Goal: Task Accomplishment & Management: Complete application form

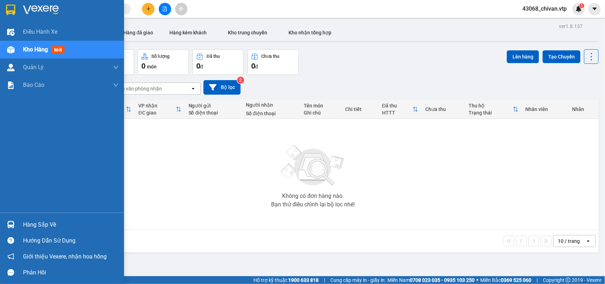
click at [31, 221] on div "Hàng sắp về" at bounding box center [71, 224] width 96 height 11
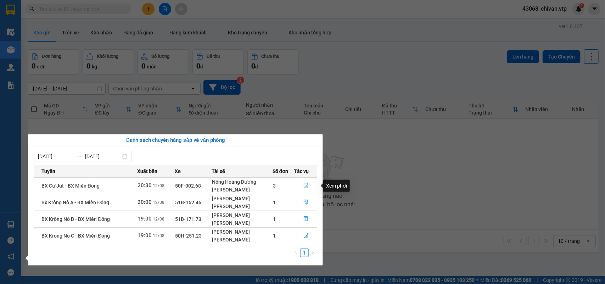
click at [302, 185] on button "button" at bounding box center [306, 185] width 22 height 11
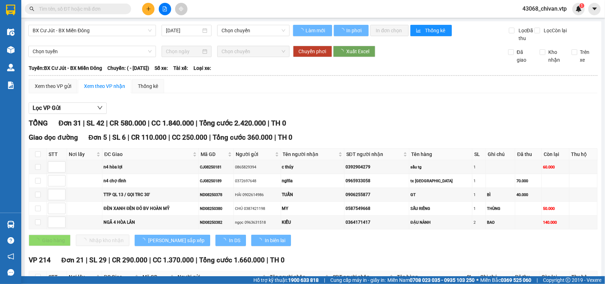
type input "[DATE]"
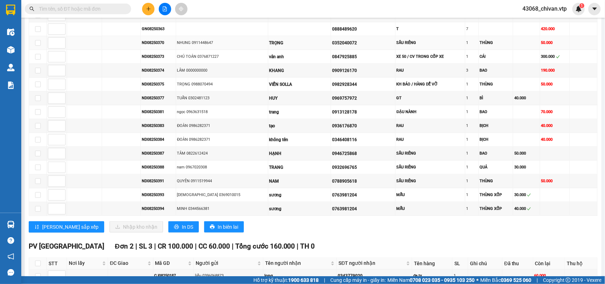
scroll to position [526, 0]
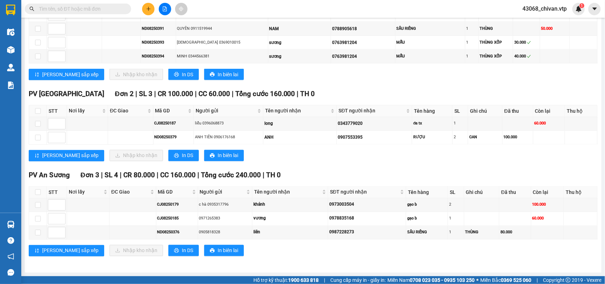
click at [41, 190] on th at bounding box center [38, 192] width 18 height 12
click at [39, 191] on input "checkbox" at bounding box center [38, 192] width 6 height 6
checkbox input "true"
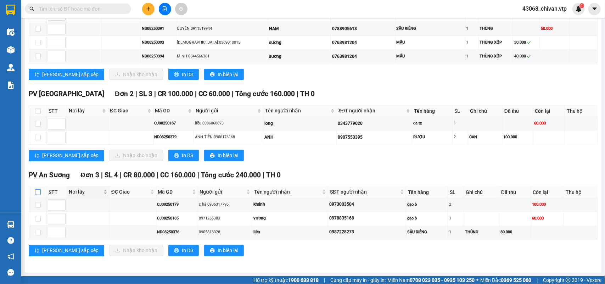
checkbox input "true"
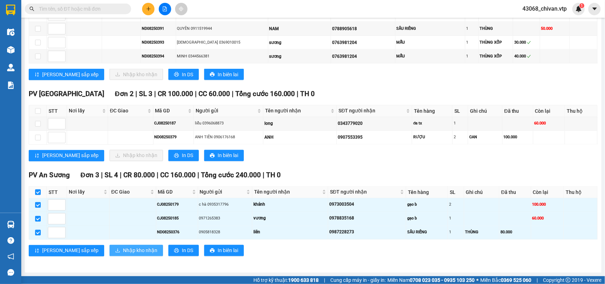
click at [123, 249] on span "Nhập kho nhận" at bounding box center [140, 251] width 34 height 8
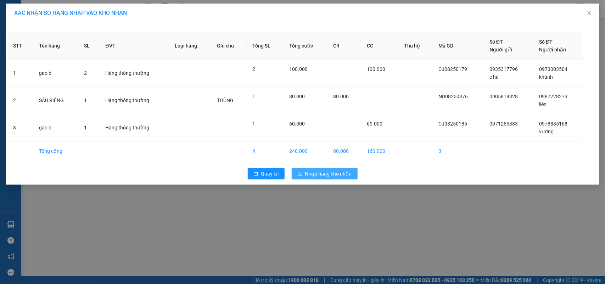
click at [350, 169] on button "Nhập hàng kho nhận" at bounding box center [325, 173] width 66 height 11
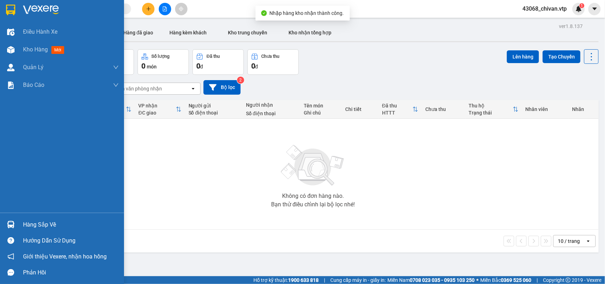
click at [18, 228] on div "Hàng sắp về" at bounding box center [62, 225] width 124 height 16
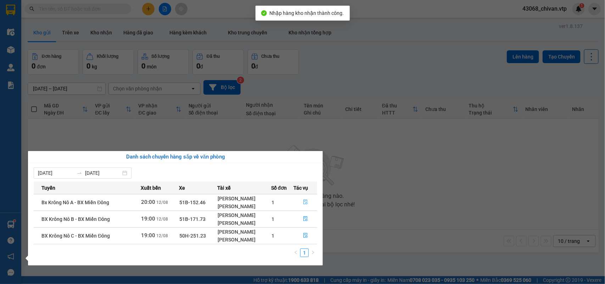
click at [303, 203] on button "button" at bounding box center [305, 202] width 23 height 11
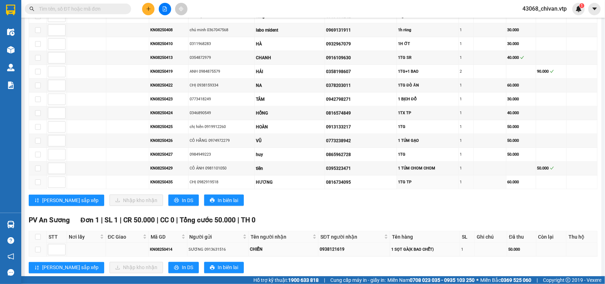
scroll to position [386, 0]
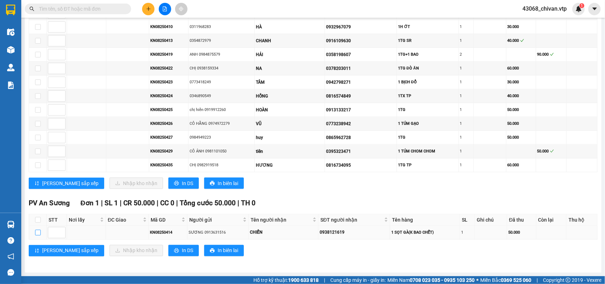
click at [35, 235] on input "checkbox" at bounding box center [38, 233] width 6 height 6
checkbox input "true"
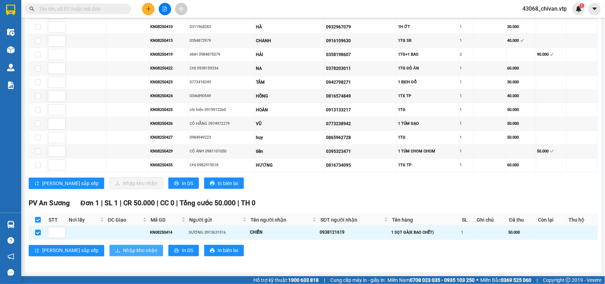
click at [123, 252] on span "Nhập kho nhận" at bounding box center [140, 251] width 34 height 8
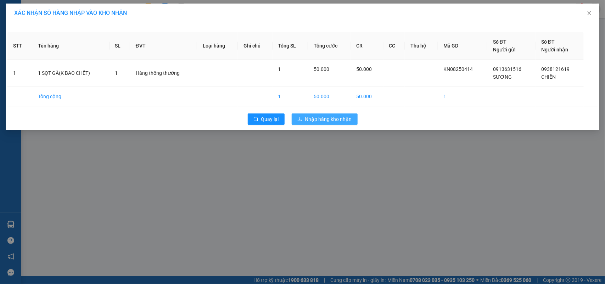
click at [320, 120] on span "Nhập hàng kho nhận" at bounding box center [328, 119] width 47 height 8
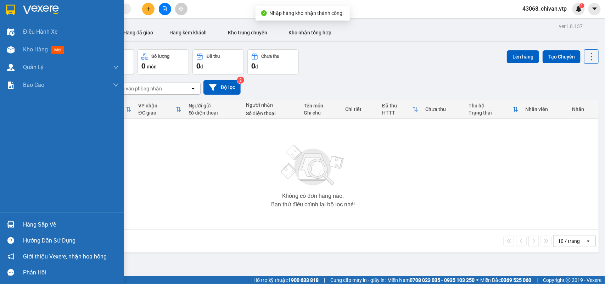
click at [13, 225] on img at bounding box center [10, 224] width 7 height 7
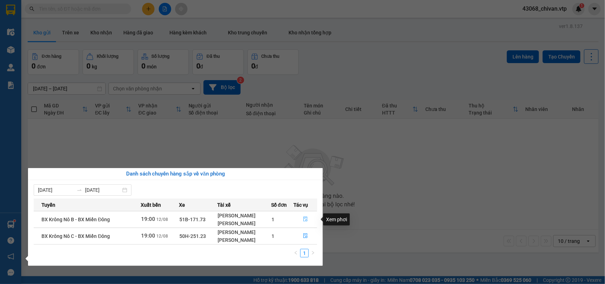
click at [302, 217] on button "button" at bounding box center [305, 219] width 23 height 11
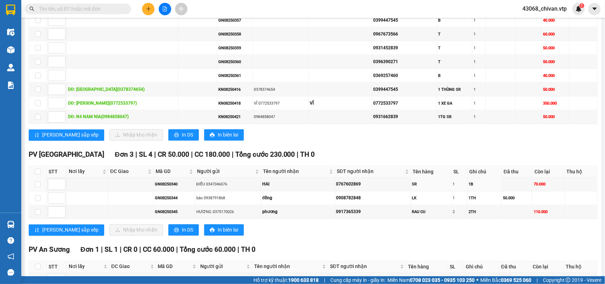
scroll to position [551, 0]
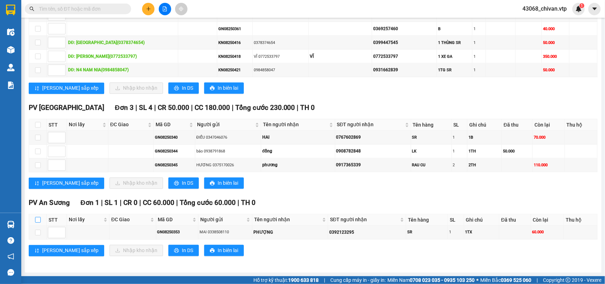
click at [40, 222] on input "checkbox" at bounding box center [38, 220] width 6 height 6
checkbox input "true"
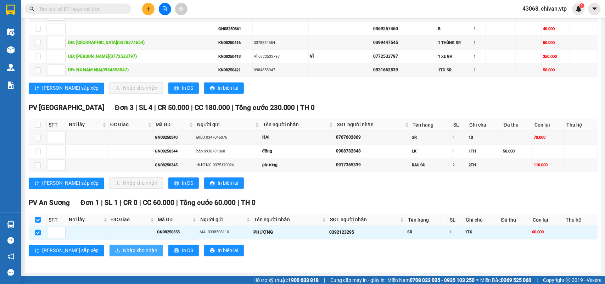
click at [123, 253] on span "Nhập kho nhận" at bounding box center [140, 251] width 34 height 8
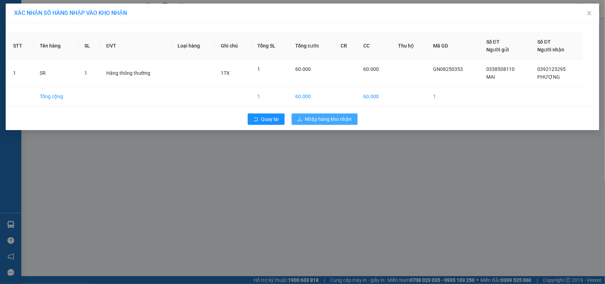
click at [339, 121] on span "Nhập hàng kho nhận" at bounding box center [328, 119] width 47 height 8
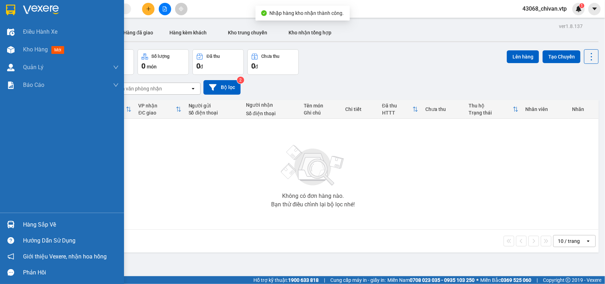
click at [58, 226] on div "Hàng sắp về" at bounding box center [71, 224] width 96 height 11
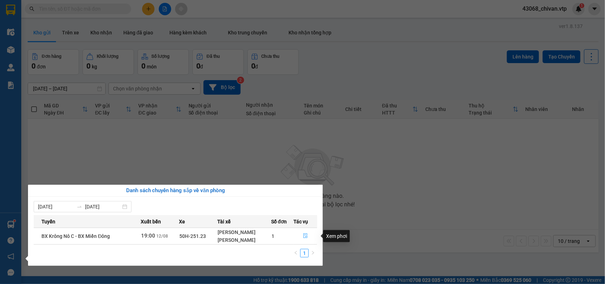
click at [303, 235] on icon "file-done" at bounding box center [305, 235] width 5 height 5
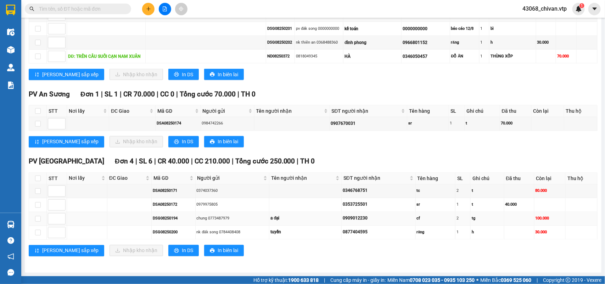
scroll to position [498, 0]
click at [33, 119] on td at bounding box center [38, 124] width 18 height 14
click at [36, 121] on input "checkbox" at bounding box center [38, 124] width 6 height 6
checkbox input "true"
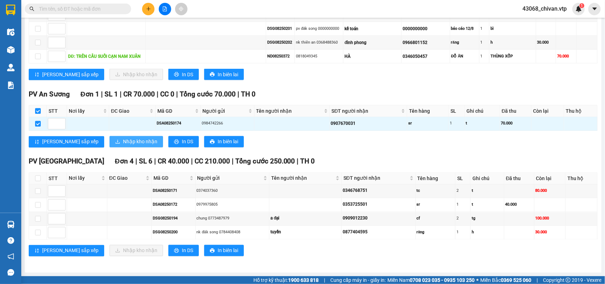
click at [123, 139] on span "Nhập kho nhận" at bounding box center [140, 142] width 34 height 8
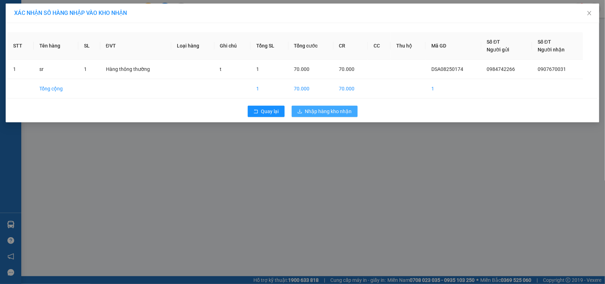
click at [346, 115] on span "Nhập hàng kho nhận" at bounding box center [328, 111] width 47 height 8
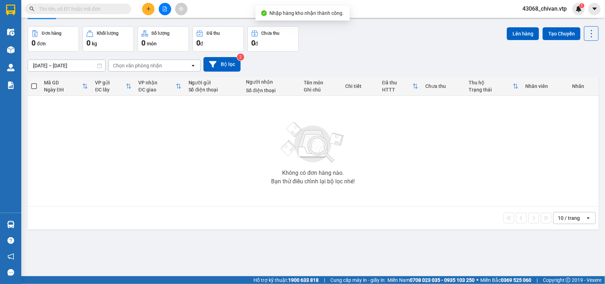
scroll to position [33, 0]
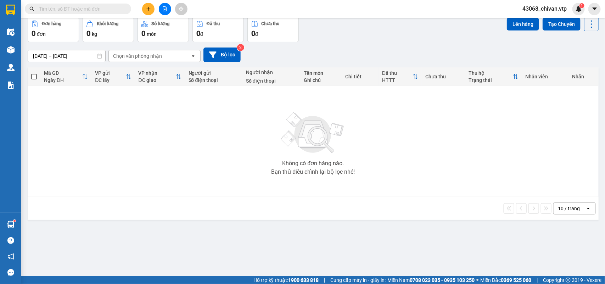
click at [102, 4] on span at bounding box center [78, 9] width 106 height 11
click at [96, 6] on input "text" at bounding box center [81, 9] width 84 height 8
paste input "121619"
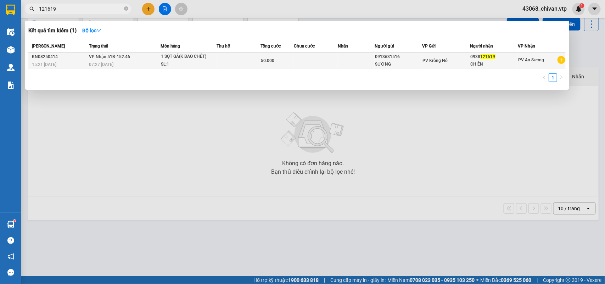
type input "121619"
click at [502, 59] on div "0938 121619" at bounding box center [494, 56] width 47 height 7
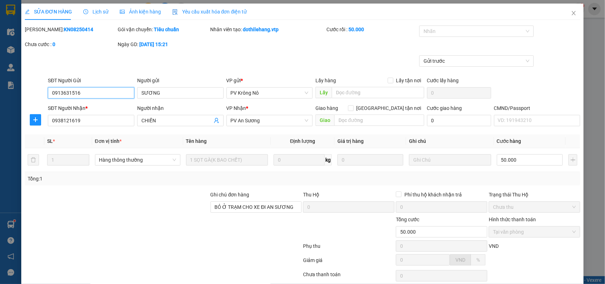
type input "0913631516"
type input "SƯƠNG"
type input "0938121619"
type input "CHIẾN"
type input "BỎ Ở TRẠM CHO XE ĐI AN SƯƠNG"
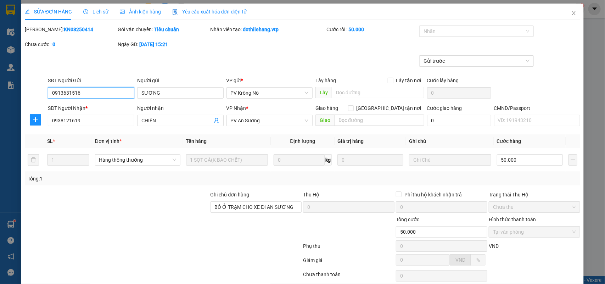
type input "50.000"
type input "2.500"
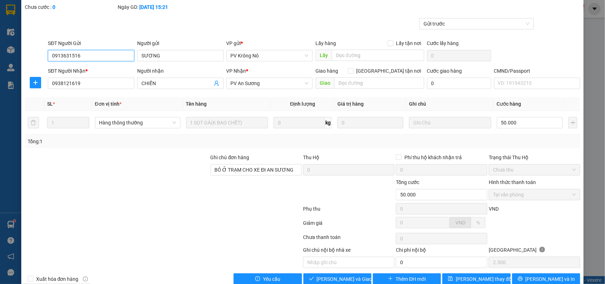
scroll to position [52, 0]
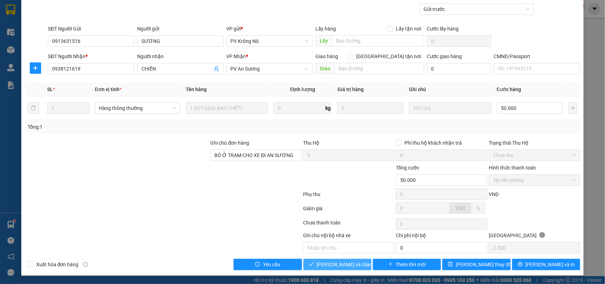
click at [330, 268] on button "[PERSON_NAME] và Giao hàng" at bounding box center [337, 264] width 68 height 11
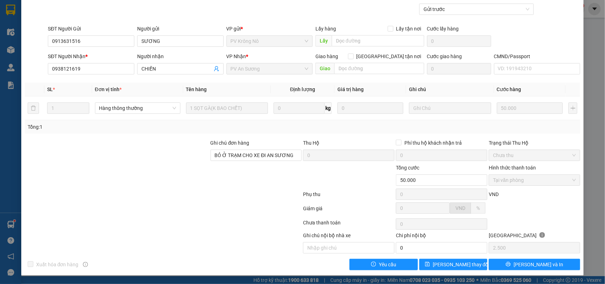
scroll to position [0, 0]
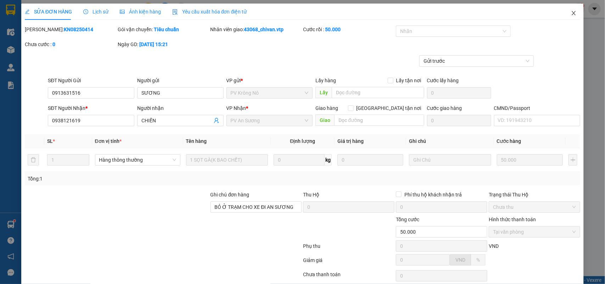
click at [573, 15] on span "Close" at bounding box center [574, 14] width 20 height 20
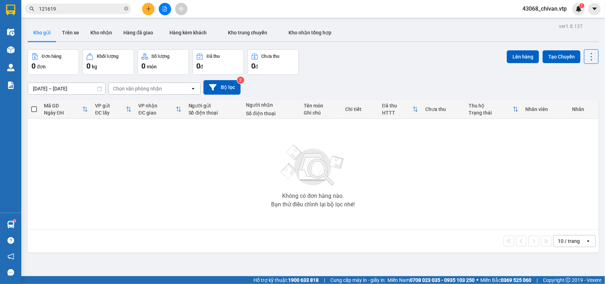
drag, startPoint x: 106, startPoint y: 13, endPoint x: 96, endPoint y: 6, distance: 12.6
click at [105, 13] on span "121619" at bounding box center [78, 9] width 106 height 11
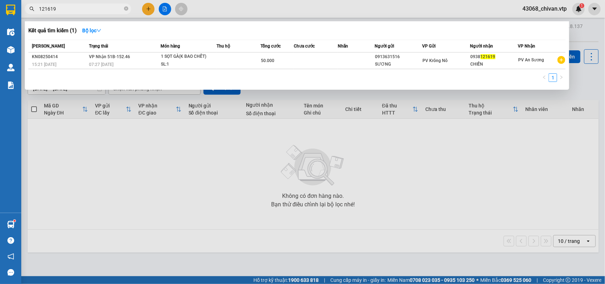
click at [96, 6] on input "121619" at bounding box center [81, 9] width 84 height 8
paste input "23105"
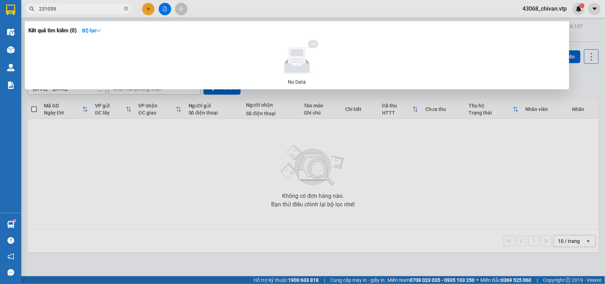
drag, startPoint x: 201, startPoint y: 179, endPoint x: 156, endPoint y: 142, distance: 58.4
click at [200, 179] on div at bounding box center [302, 142] width 605 height 284
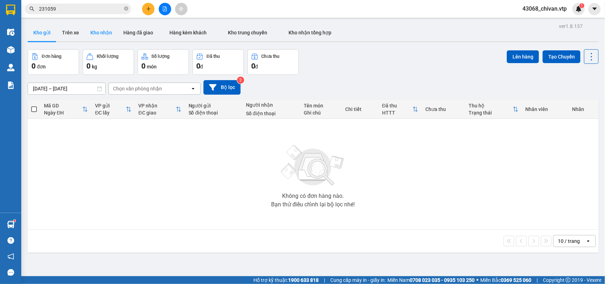
click at [106, 31] on button "Kho nhận" at bounding box center [101, 32] width 33 height 17
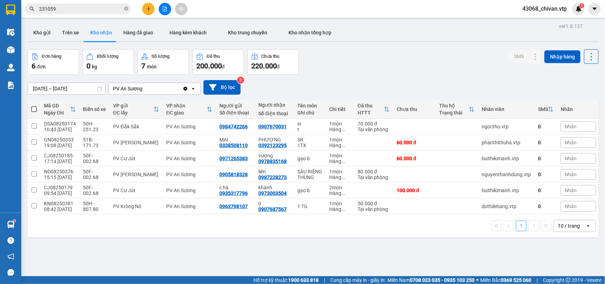
drag, startPoint x: 87, startPoint y: 12, endPoint x: 74, endPoint y: 3, distance: 16.2
click at [87, 12] on input "231059" at bounding box center [81, 9] width 84 height 8
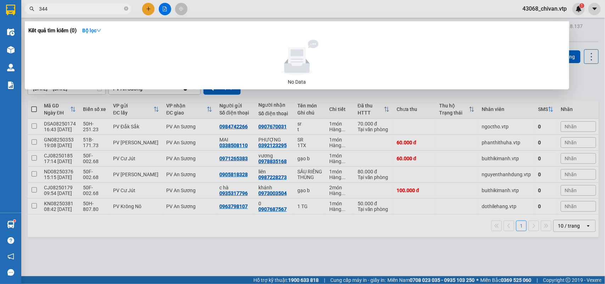
type input "344"
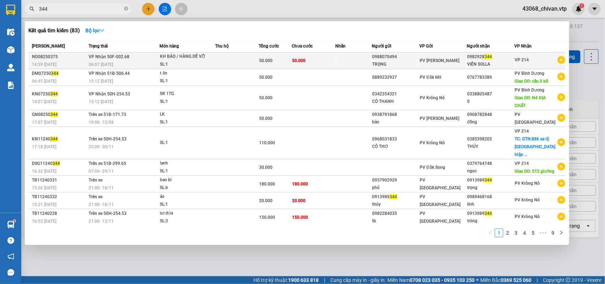
click at [358, 61] on td at bounding box center [354, 60] width 37 height 17
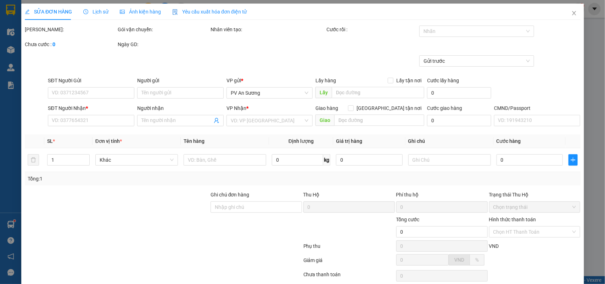
type input "2.500"
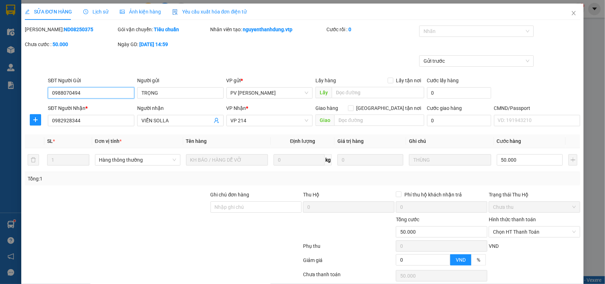
type input "0988070494"
type input "TRỌNG"
type input "0982928344"
type input "VIỄN SOLLA"
type input "50.000"
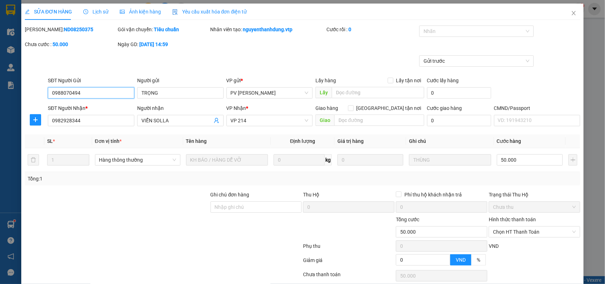
type input "50.000"
click at [564, 13] on span "Close" at bounding box center [574, 14] width 20 height 20
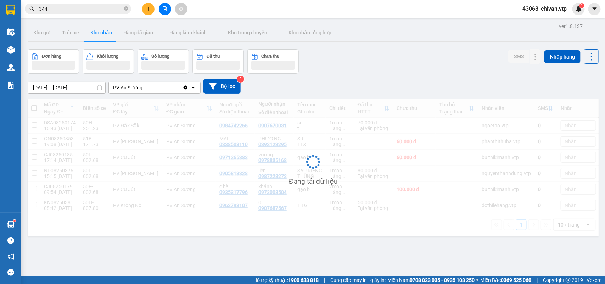
click at [84, 4] on span "344" at bounding box center [78, 9] width 106 height 11
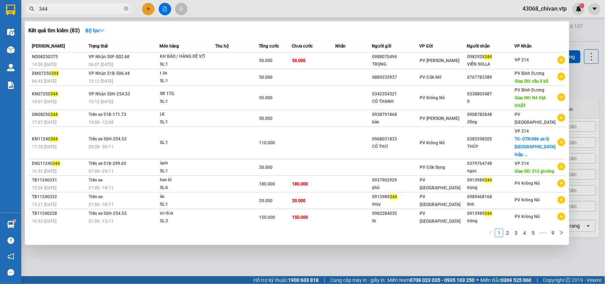
click at [83, 6] on input "344" at bounding box center [81, 9] width 84 height 8
type input "031"
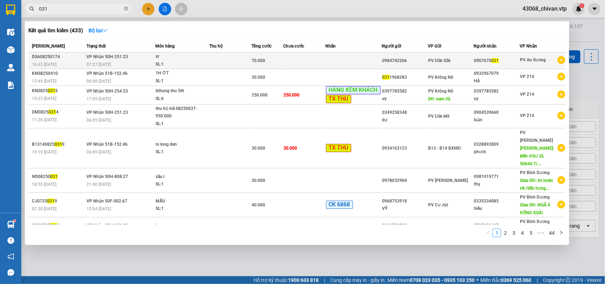
click at [293, 61] on td at bounding box center [304, 60] width 42 height 17
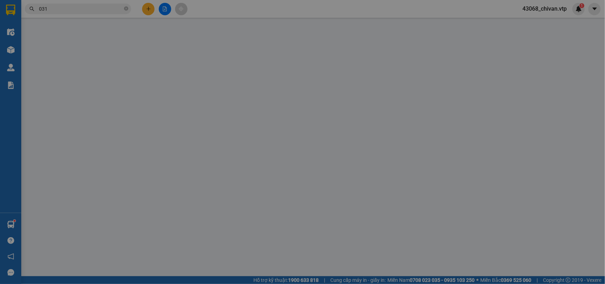
type input "0984742266"
type input "0907670031"
type input "70.000"
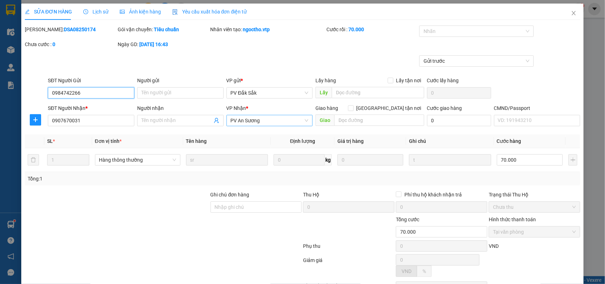
type input "3.500"
click at [571, 12] on icon "close" at bounding box center [574, 13] width 6 height 6
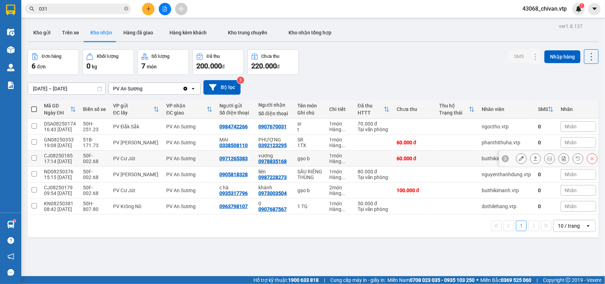
click at [309, 157] on div "gạo b" at bounding box center [309, 159] width 25 height 6
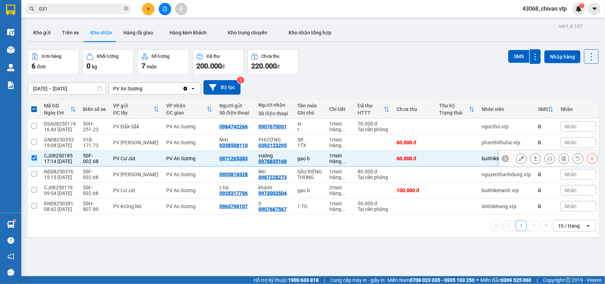
click at [197, 162] on td "PV An Sương" at bounding box center [189, 159] width 53 height 16
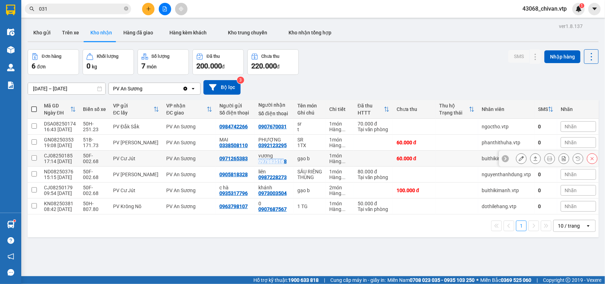
drag, startPoint x: 282, startPoint y: 162, endPoint x: 256, endPoint y: 163, distance: 26.6
click at [256, 163] on td "vương 0978835168" at bounding box center [274, 159] width 39 height 16
checkbox input "true"
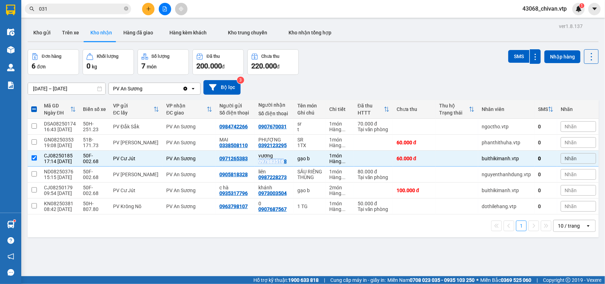
copy div "097883516"
click at [84, 14] on div "Kết quả tìm kiếm ( 433 ) Bộ lọc Mã ĐH Trạng thái Món hàng Thu hộ Tổng cước Chưa…" at bounding box center [69, 9] width 138 height 12
click at [84, 11] on input "031" at bounding box center [81, 9] width 84 height 8
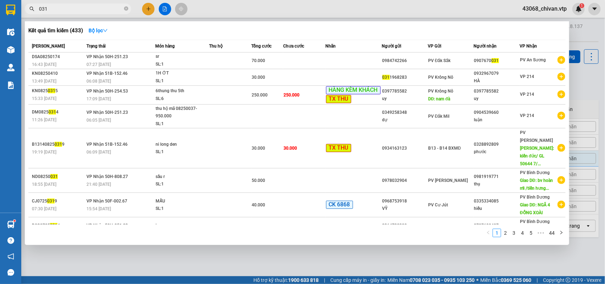
click at [84, 11] on input "031" at bounding box center [81, 9] width 84 height 8
paste input "97883516"
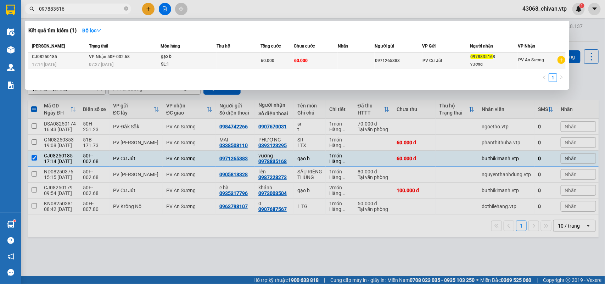
type input "097883516"
click at [324, 56] on td "60.000" at bounding box center [316, 60] width 44 height 17
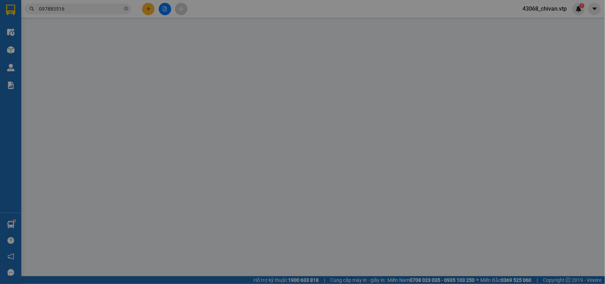
type input "0971265383"
type input "0978835168"
type input "vương"
type input "60.000"
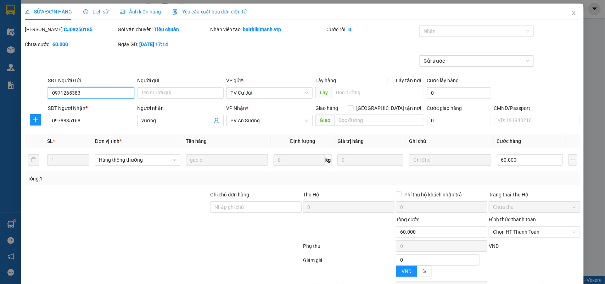
type input "3.000"
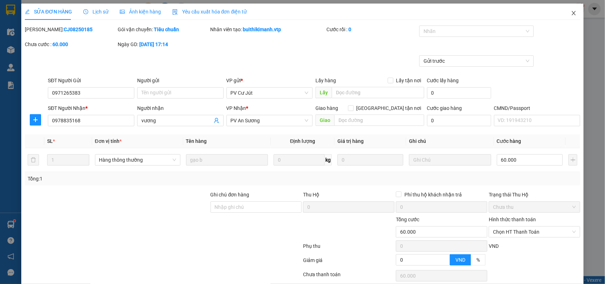
click at [571, 13] on span "Close" at bounding box center [574, 14] width 20 height 20
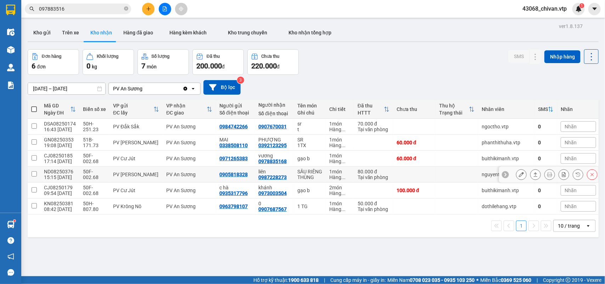
click at [419, 172] on td at bounding box center [414, 175] width 43 height 16
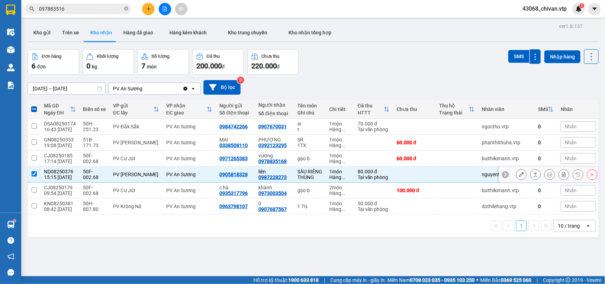
click at [405, 171] on td at bounding box center [414, 175] width 43 height 16
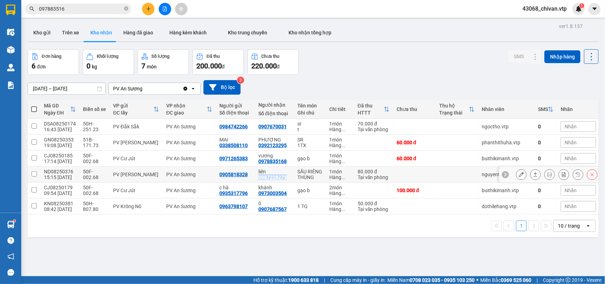
drag, startPoint x: 284, startPoint y: 177, endPoint x: 257, endPoint y: 176, distance: 27.3
click at [258, 176] on div "liên 0987228273" at bounding box center [274, 174] width 32 height 11
checkbox input "true"
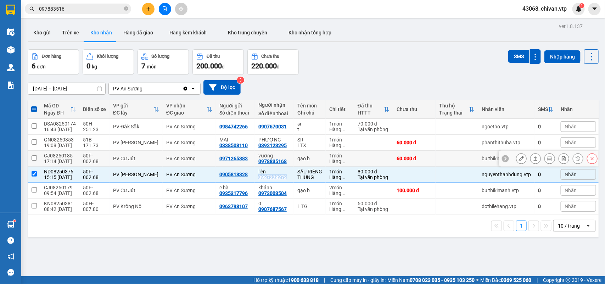
copy div "0987228273"
click at [89, 14] on div "Kết quả tìm kiếm ( 1 ) Bộ lọc Mã ĐH Trạng thái Món hàng Thu hộ Tổng cước Chưa c…" at bounding box center [69, 9] width 138 height 12
click at [87, 7] on input "097883516" at bounding box center [81, 9] width 84 height 8
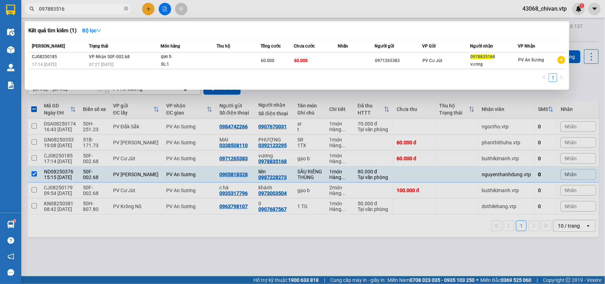
click at [87, 7] on input "097883516" at bounding box center [81, 9] width 84 height 8
paste input "87228273"
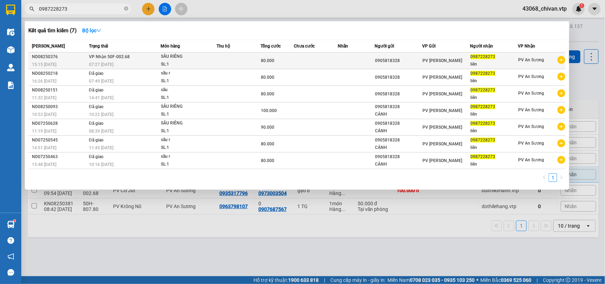
type input "0987228273"
click at [253, 59] on td at bounding box center [239, 60] width 44 height 17
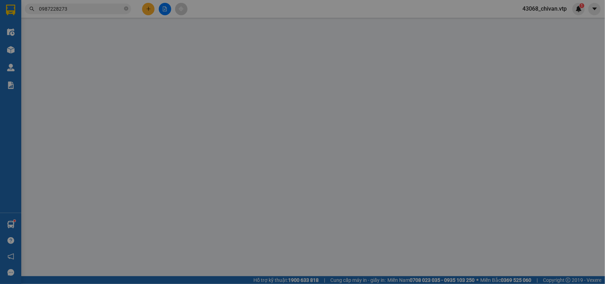
type input "0905818328"
type input "0987228273"
type input "liên"
type input "80.000"
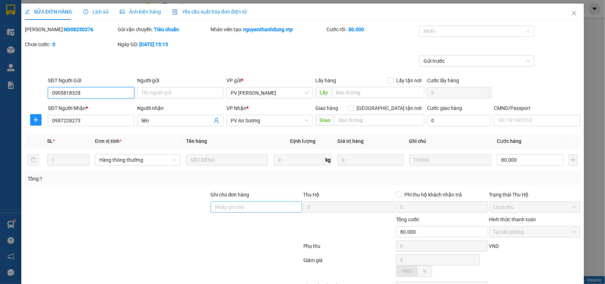
type input "4.000"
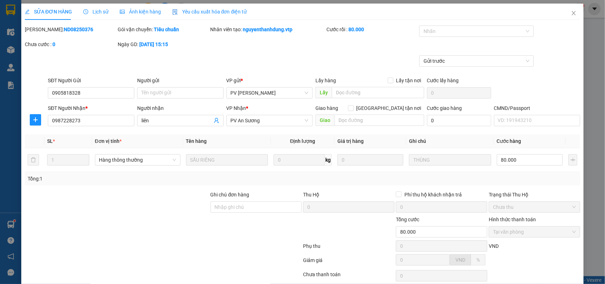
click at [100, 15] on span "Lịch sử" at bounding box center [95, 12] width 25 height 6
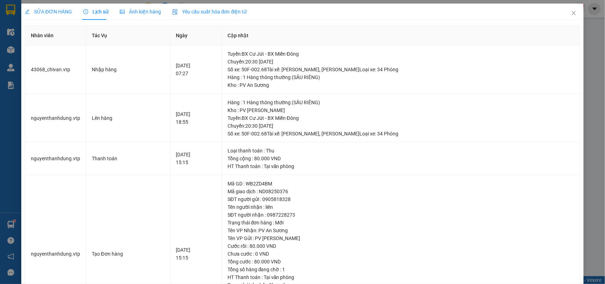
click at [58, 11] on span "SỬA ĐƠN HÀNG" at bounding box center [48, 12] width 47 height 6
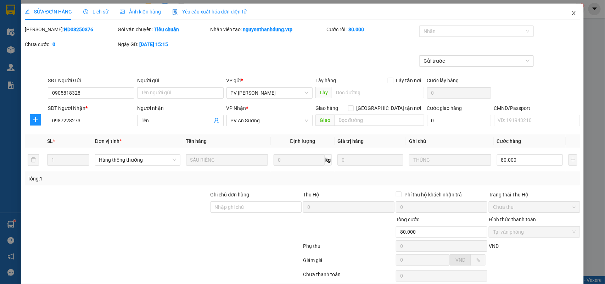
click at [571, 13] on icon "close" at bounding box center [574, 13] width 6 height 6
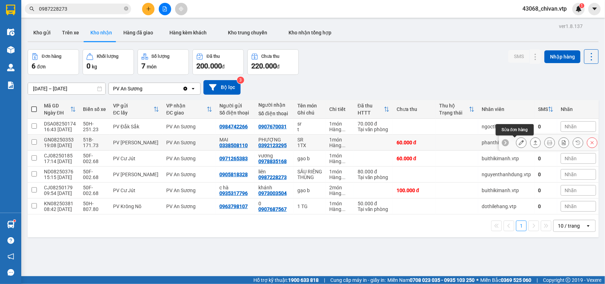
click at [518, 141] on button at bounding box center [522, 142] width 10 height 12
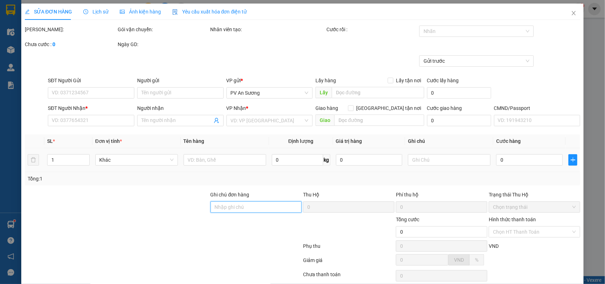
click at [268, 210] on input "Ghi chú đơn hàng" at bounding box center [256, 206] width 91 height 11
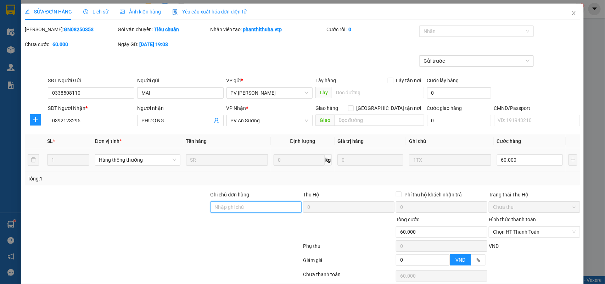
type input "0338508110"
type input "MAI"
type input "0392123295"
type input "PHƯỢNG"
type input "60.000"
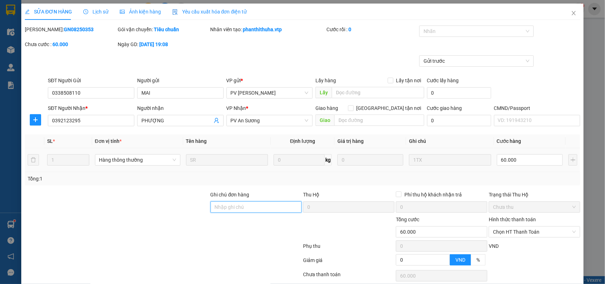
type input "60.000"
type input "3.000"
type input "0392123295"
click at [569, 8] on span "Close" at bounding box center [574, 14] width 20 height 20
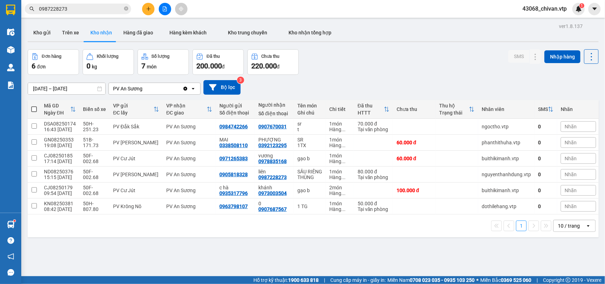
click at [88, 10] on input "0987228273" at bounding box center [81, 9] width 84 height 8
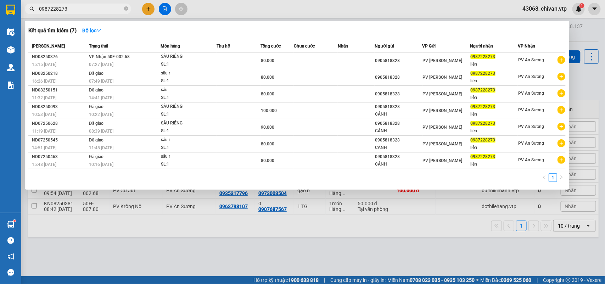
click at [88, 10] on input "0987228273" at bounding box center [81, 9] width 84 height 8
click at [318, 234] on div at bounding box center [302, 142] width 605 height 284
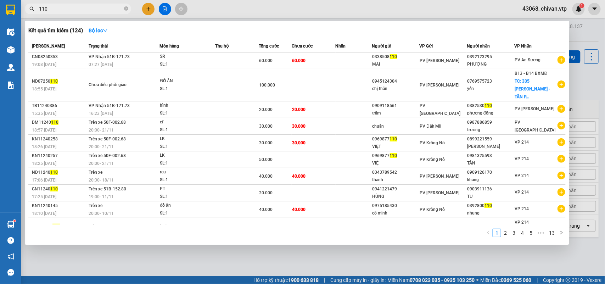
type input "110"
click at [588, 69] on div at bounding box center [302, 142] width 605 height 284
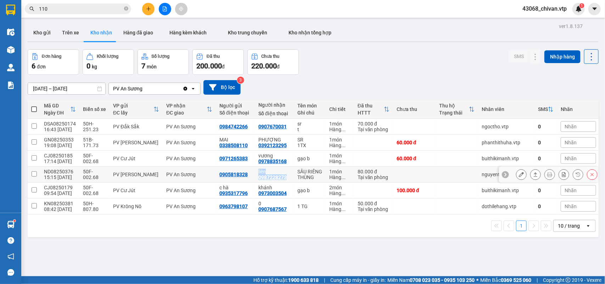
drag, startPoint x: 288, startPoint y: 179, endPoint x: 256, endPoint y: 172, distance: 32.7
click at [256, 172] on td "liên 0987228273" at bounding box center [274, 175] width 39 height 16
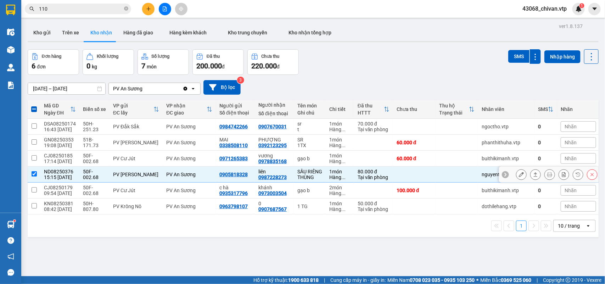
click at [332, 173] on div "1 món" at bounding box center [339, 172] width 21 height 6
checkbox input "false"
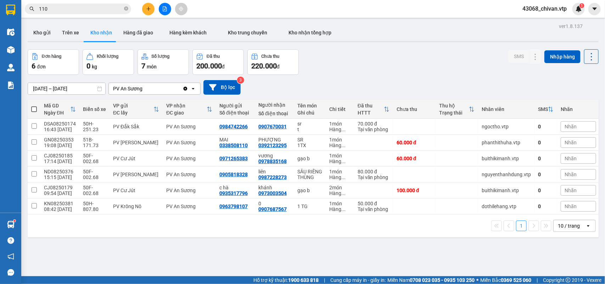
click at [381, 77] on div "[DATE] – [DATE] Press the down arrow key to interact with the calendar and sele…" at bounding box center [313, 87] width 571 height 25
click at [87, 12] on input "110" at bounding box center [81, 9] width 84 height 8
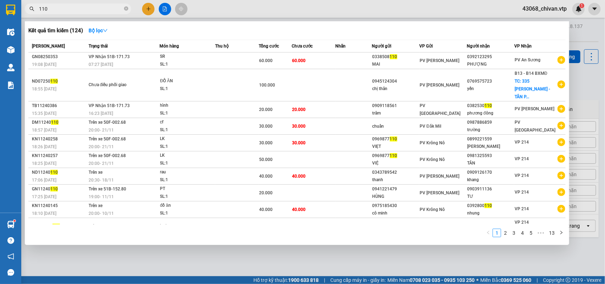
click at [109, 6] on input "110" at bounding box center [81, 9] width 84 height 8
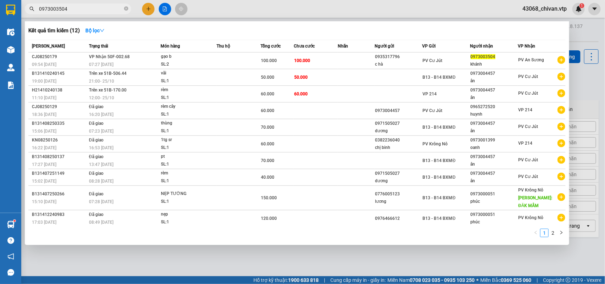
type input "0973003504"
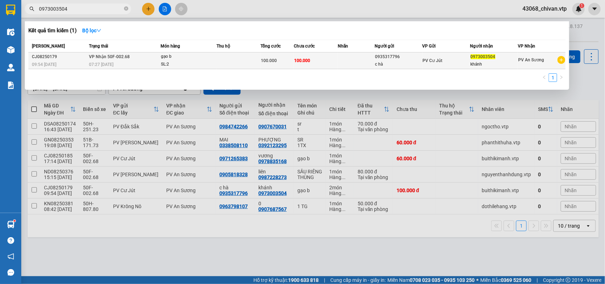
click at [350, 57] on td at bounding box center [356, 60] width 37 height 17
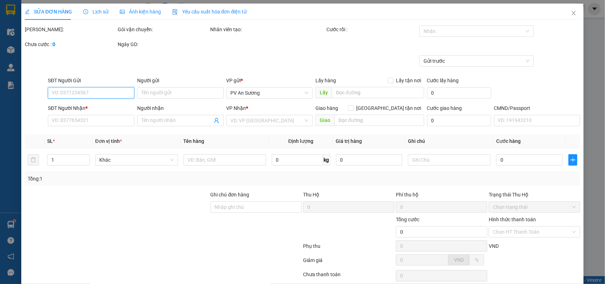
type input "0935317796"
type input "c hà"
type input "0973003504"
type input "khánh"
type input "100.000"
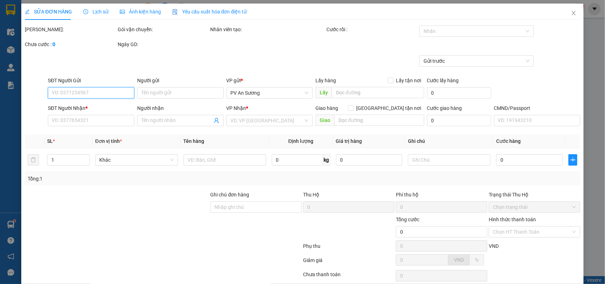
type input "100.000"
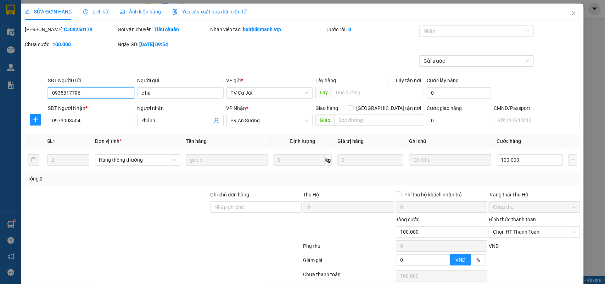
type input "5.000"
